Goal: Transaction & Acquisition: Download file/media

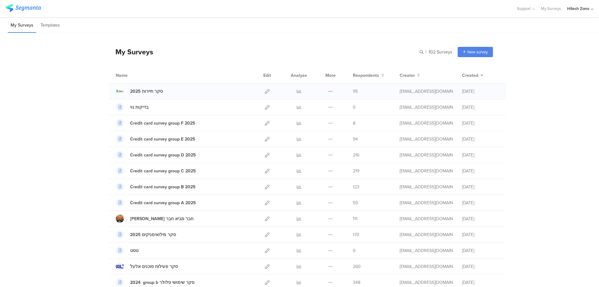
click at [328, 90] on icon at bounding box center [330, 91] width 5 height 5
click at [297, 90] on icon at bounding box center [299, 91] width 5 height 5
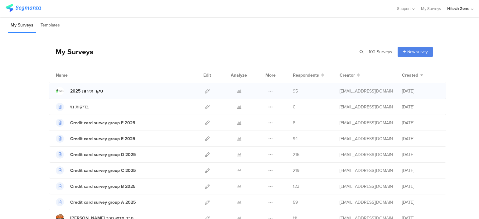
click at [79, 91] on div "סקר תיירות 2025" at bounding box center [86, 91] width 33 height 7
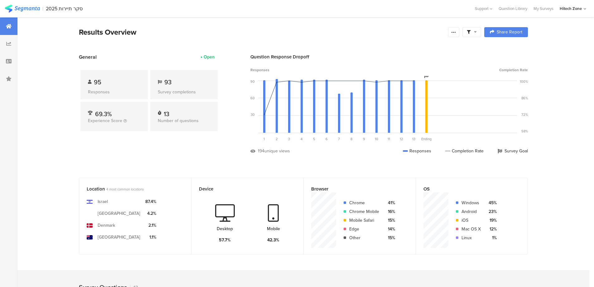
click at [115, 82] on div "95" at bounding box center [114, 81] width 52 height 9
click at [94, 90] on div "Responses" at bounding box center [114, 92] width 52 height 7
click at [96, 87] on div "95 Responses" at bounding box center [113, 84] width 67 height 29
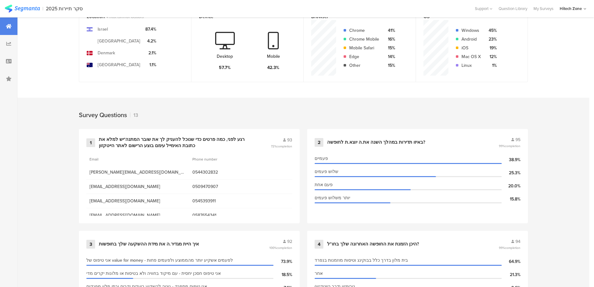
scroll to position [187, 0]
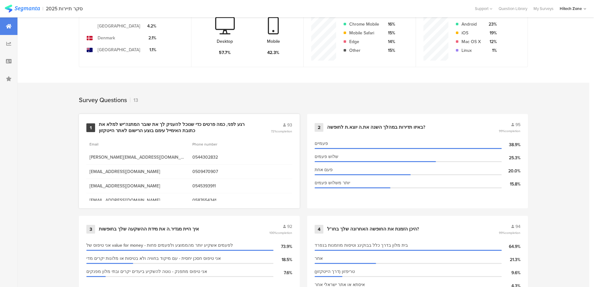
click at [235, 124] on div "רגע לפני, כמה פרטים כדי שנוכל להעניק לך את שובר המתנה*יש למלא את כתובת האימייל …" at bounding box center [177, 127] width 157 height 12
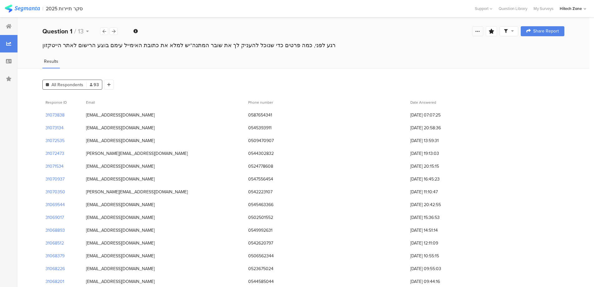
click at [480, 32] on icon at bounding box center [477, 31] width 5 height 5
click at [505, 144] on div "31072535 arikts@gmail.com 0509470907 23/08/2025 at 13:59:31" at bounding box center [303, 140] width 522 height 13
click at [92, 84] on icon at bounding box center [91, 84] width 3 height 3
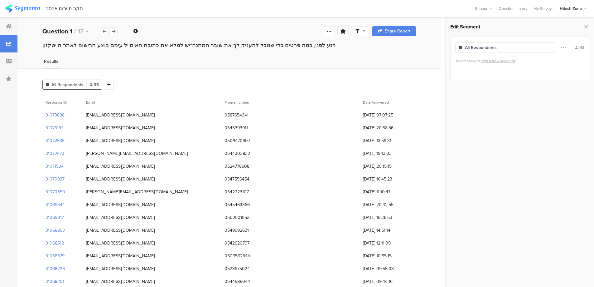
click at [496, 44] on div "All Respondents" at bounding box center [505, 47] width 101 height 10
click at [586, 26] on icon at bounding box center [586, 26] width 7 height 9
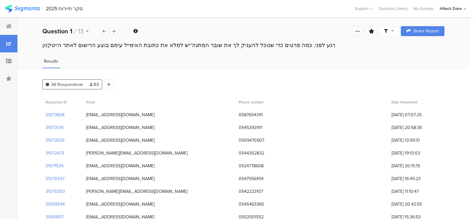
click at [360, 32] on icon at bounding box center [357, 31] width 5 height 5
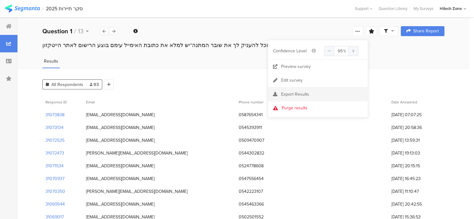
click at [312, 96] on div "Export Results" at bounding box center [318, 94] width 100 height 6
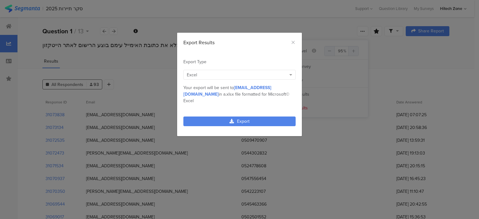
click at [275, 77] on div "Excel" at bounding box center [236, 75] width 99 height 7
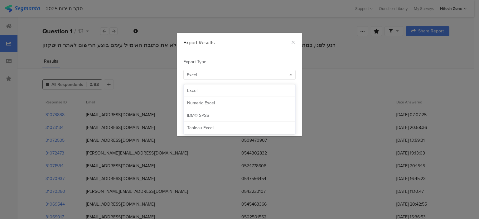
click at [275, 77] on div "Excel" at bounding box center [236, 75] width 99 height 7
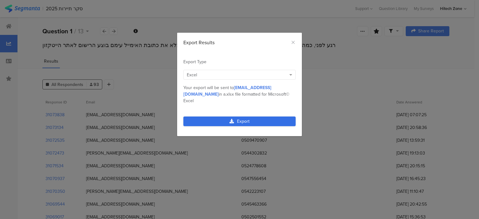
click at [273, 117] on link "Export" at bounding box center [239, 122] width 112 height 10
